Goal: Information Seeking & Learning: Understand process/instructions

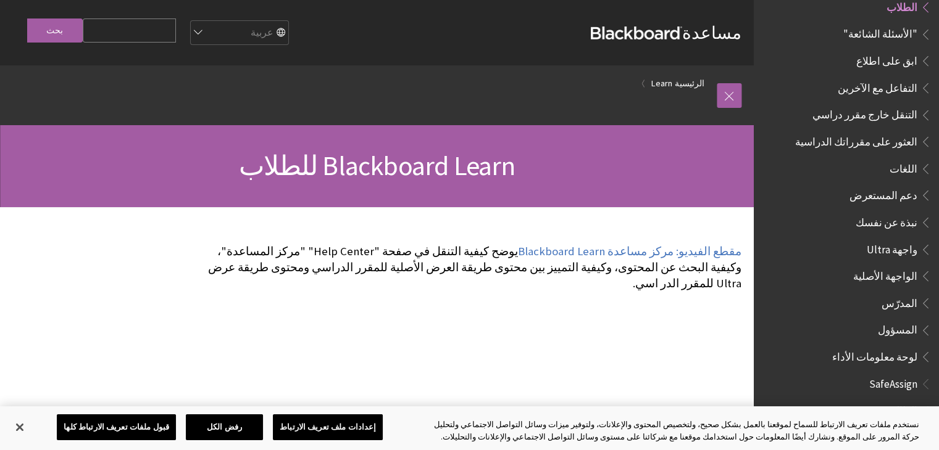
scroll to position [943, 0]
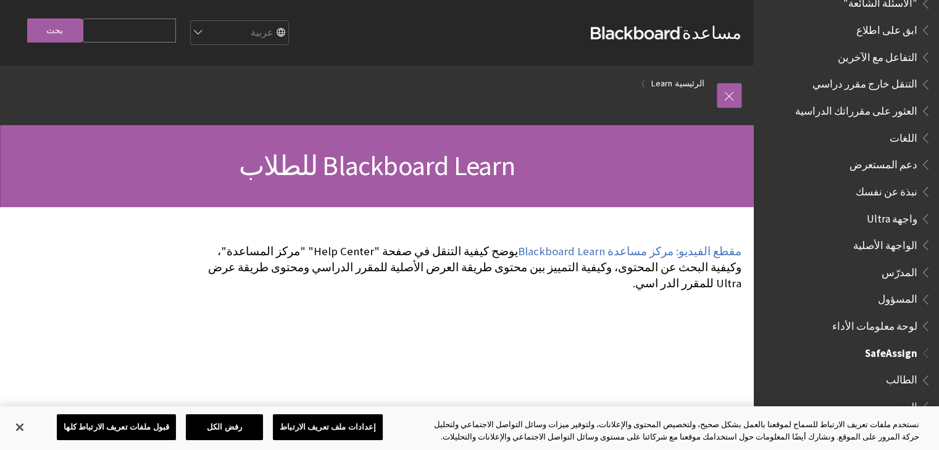
click at [891, 373] on span "الطالب" at bounding box center [849, 380] width 164 height 21
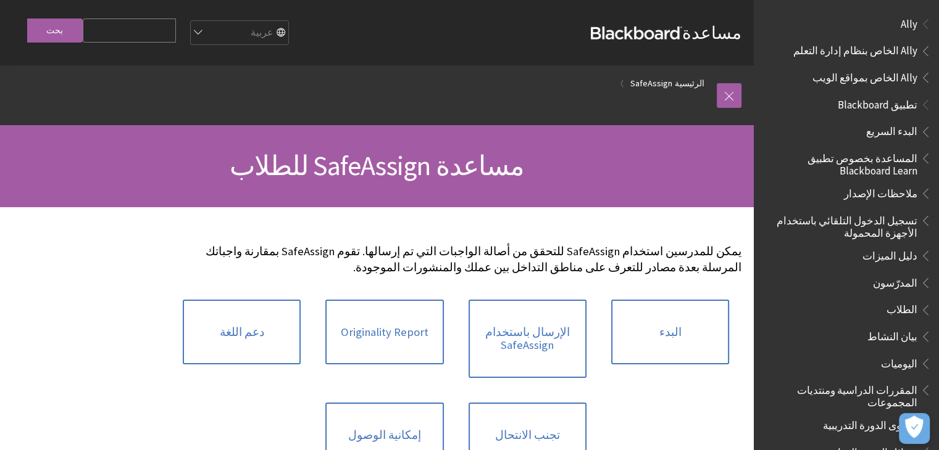
scroll to position [835, 0]
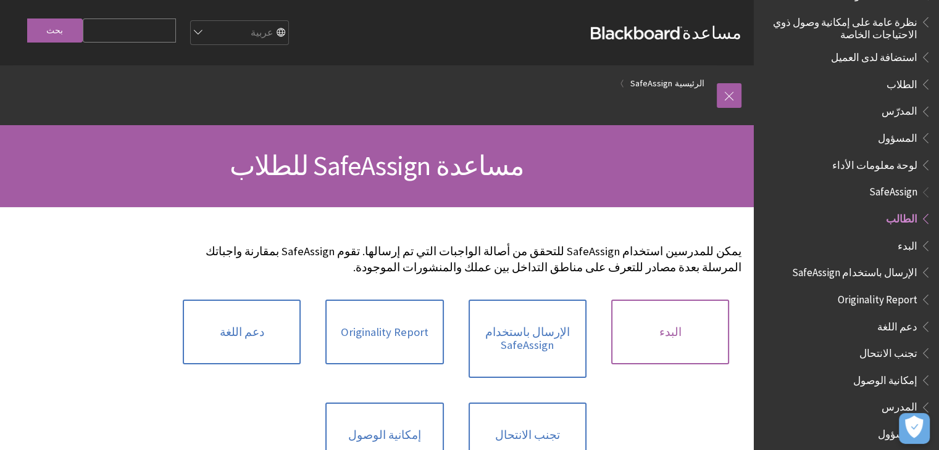
click at [690, 331] on link "البدء" at bounding box center [670, 332] width 118 height 65
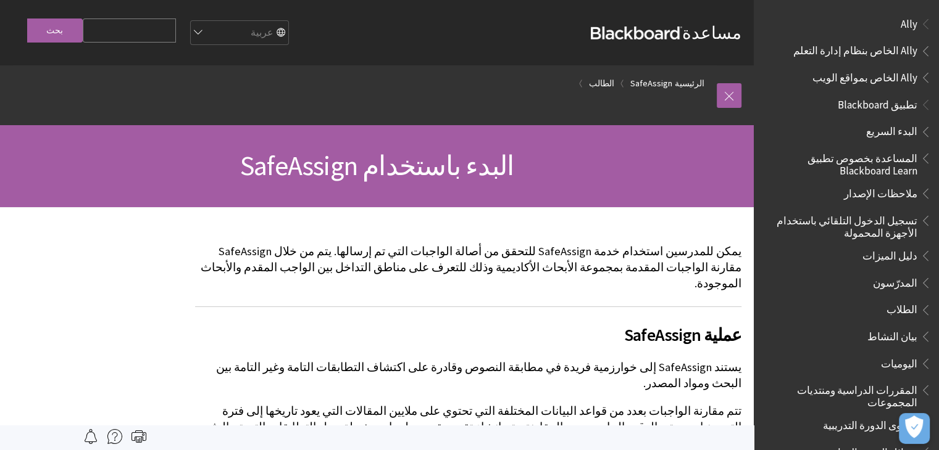
scroll to position [835, 0]
